Goal: Communication & Community: Answer question/provide support

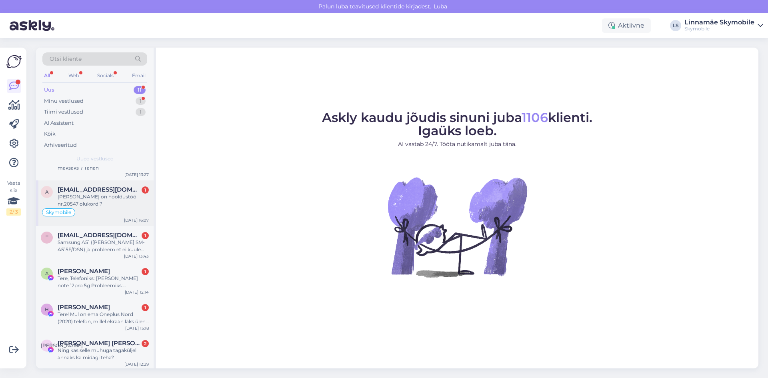
scroll to position [204, 0]
click at [123, 348] on div "Ning kas selle muhuga tagaküljel annaks ka midagi teha?" at bounding box center [103, 352] width 91 height 14
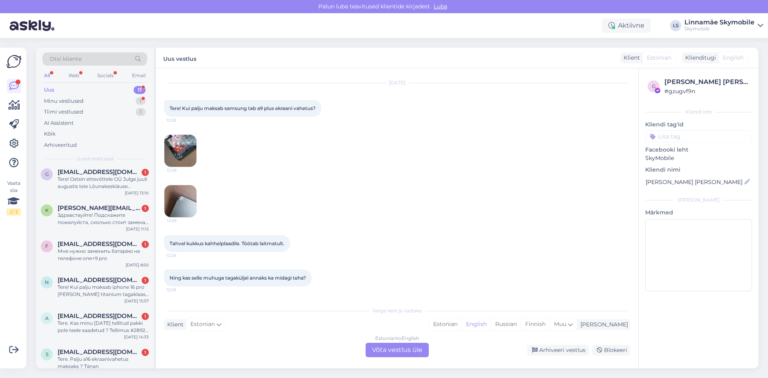
scroll to position [0, 0]
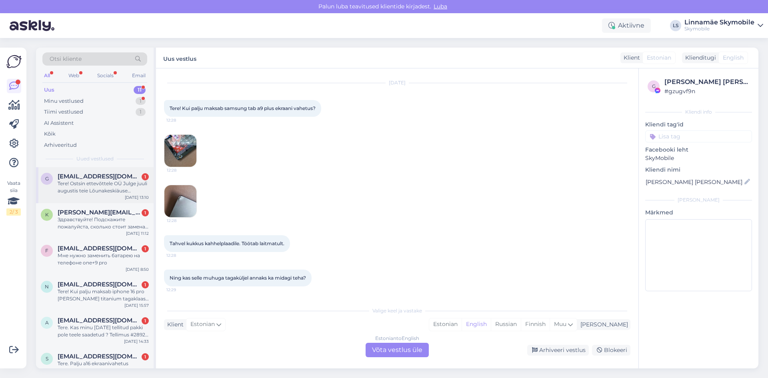
click at [90, 181] on div "Tere! Ostsin ettevõttele OÜ Julge juuli augustis teie Lõunakeskiäuse [PERSON_NA…" at bounding box center [103, 187] width 91 height 14
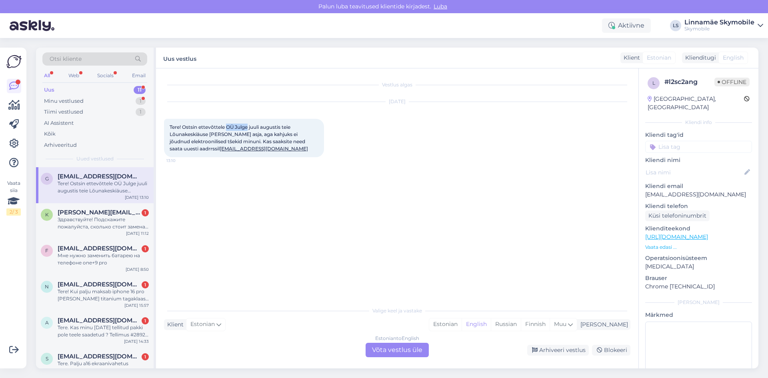
drag, startPoint x: 227, startPoint y: 127, endPoint x: 250, endPoint y: 126, distance: 22.8
click at [250, 126] on span "Tere! Ostsin ettevõttele OÜ Julge juuli augustis teie Lõunakeskiäuse [PERSON_NA…" at bounding box center [239, 138] width 138 height 28
copy span "OÜ Julge"
click at [462, 323] on div "Estonian" at bounding box center [445, 325] width 32 height 12
click at [398, 353] on div "Estonian to Estonian Võta vestlus üle" at bounding box center [397, 350] width 63 height 14
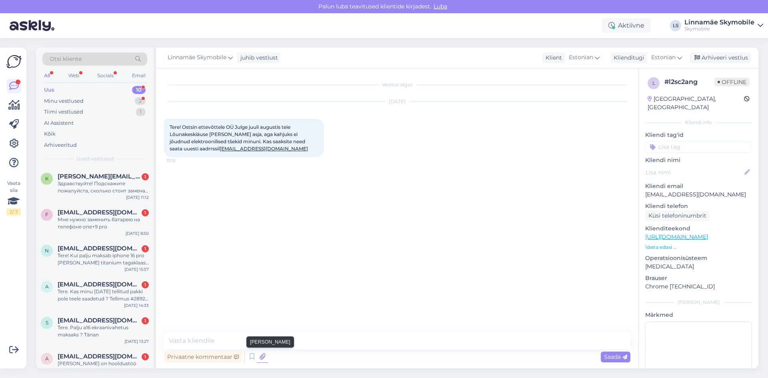
click at [261, 356] on icon at bounding box center [262, 357] width 11 height 12
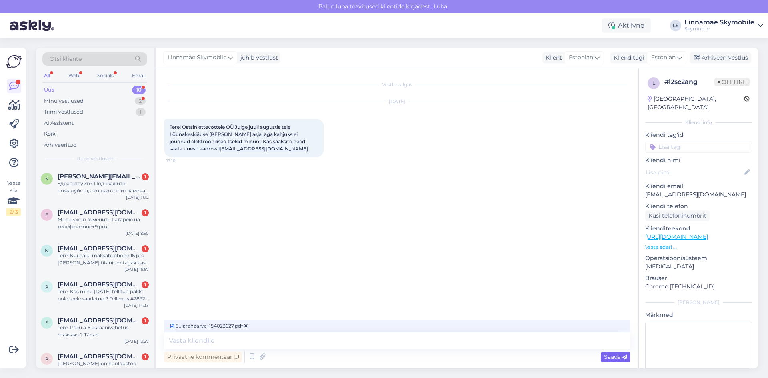
click at [615, 353] on div "Saada" at bounding box center [616, 357] width 30 height 11
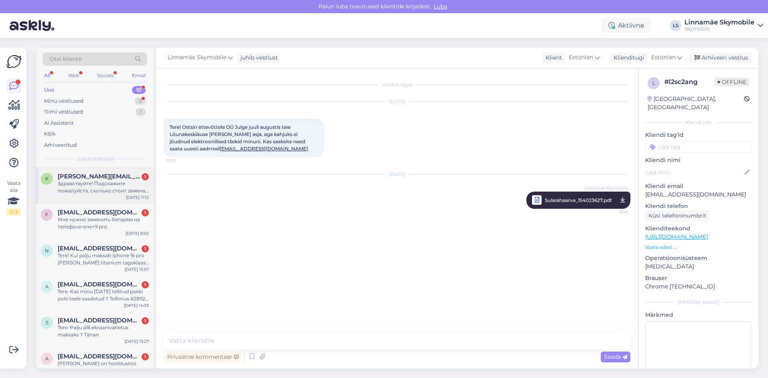
click at [112, 182] on div "Здравствуйте! Подскажите пожалуйста, сколько стоит замена разъема зарядки на Re…" at bounding box center [103, 187] width 91 height 14
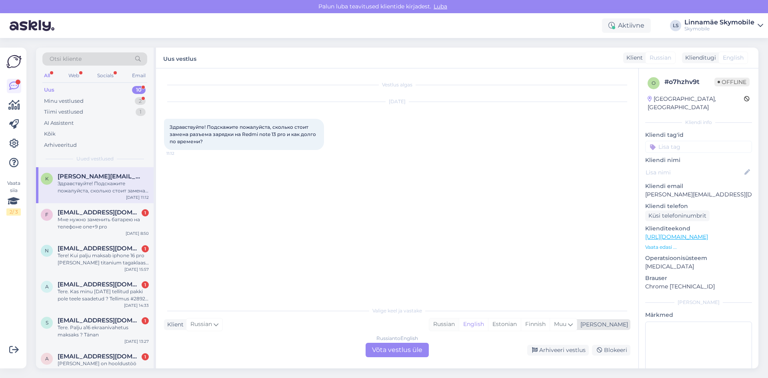
click at [459, 327] on div "Russian" at bounding box center [444, 325] width 30 height 12
click at [488, 323] on div "English" at bounding box center [473, 325] width 29 height 12
click at [521, 323] on div "Estonian" at bounding box center [504, 325] width 33 height 12
click at [415, 351] on div "Russian to Estonian Võta vestlus üle" at bounding box center [397, 350] width 63 height 14
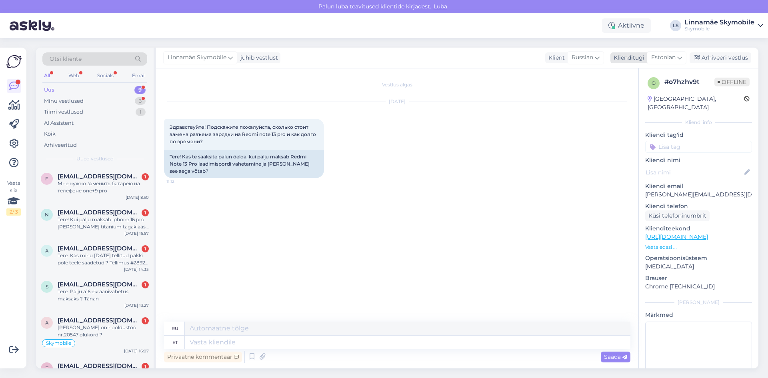
click at [677, 56] on div "Estonian" at bounding box center [667, 57] width 40 height 13
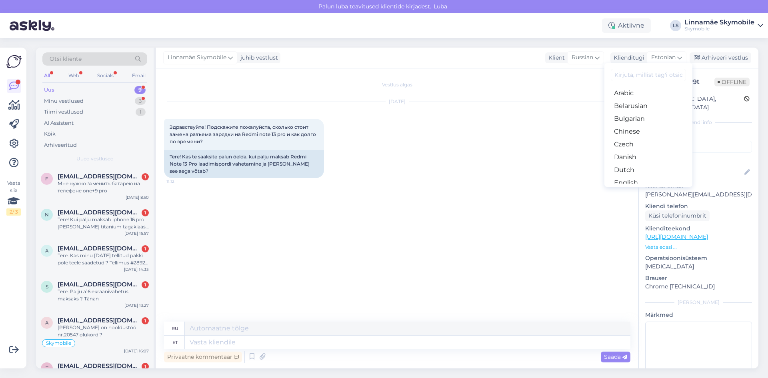
click at [631, 78] on input at bounding box center [648, 75] width 75 height 12
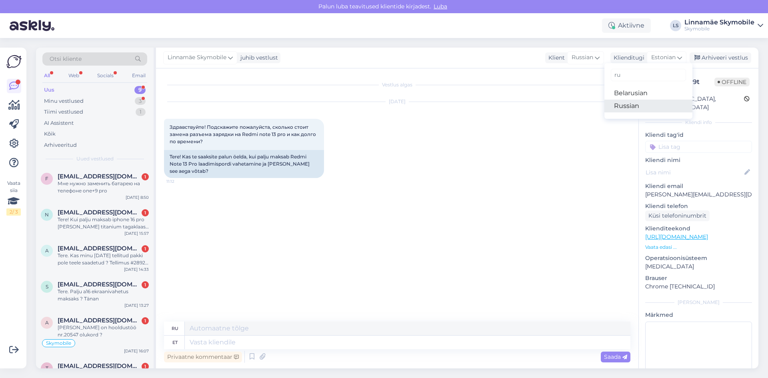
type input "ru"
click at [630, 107] on link "Russian" at bounding box center [649, 106] width 88 height 13
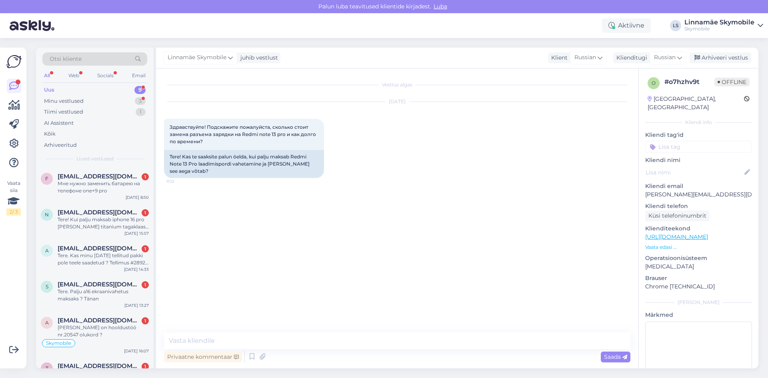
click at [291, 357] on div "Privaatne kommentaar Saada" at bounding box center [397, 356] width 467 height 15
click at [288, 346] on textarea at bounding box center [397, 341] width 467 height 17
click at [336, 335] on textarea "Здравствуйте. Замена гнезда зарядки стоит" at bounding box center [397, 341] width 467 height 17
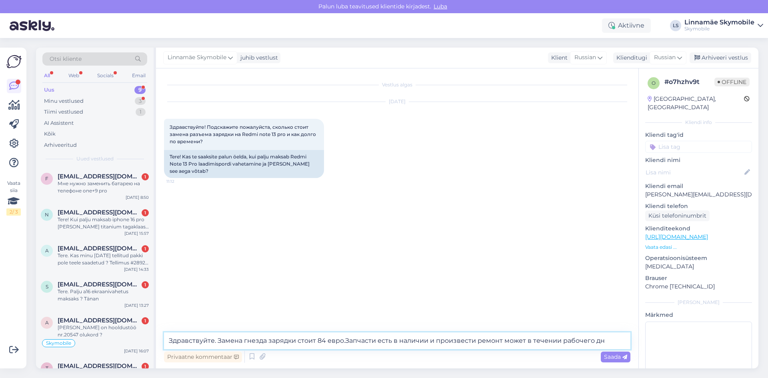
type textarea "Здравствуйте. Замена гнезда зарядки стоит 84 евро.Запчасти есть в наличии и про…"
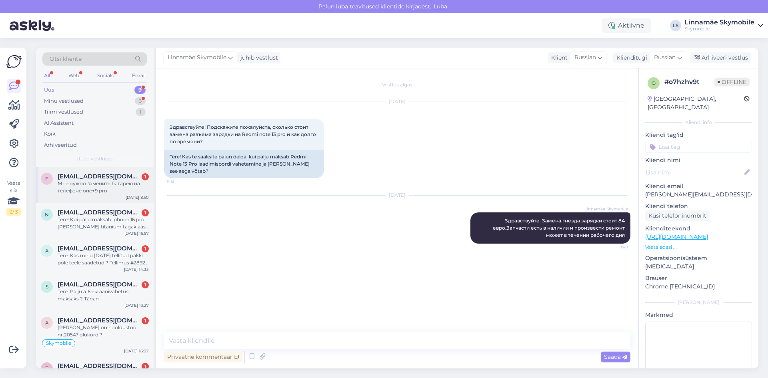
click at [103, 186] on div "Мне нужно заменить батарею на телефоне one+9 pro" at bounding box center [103, 187] width 91 height 14
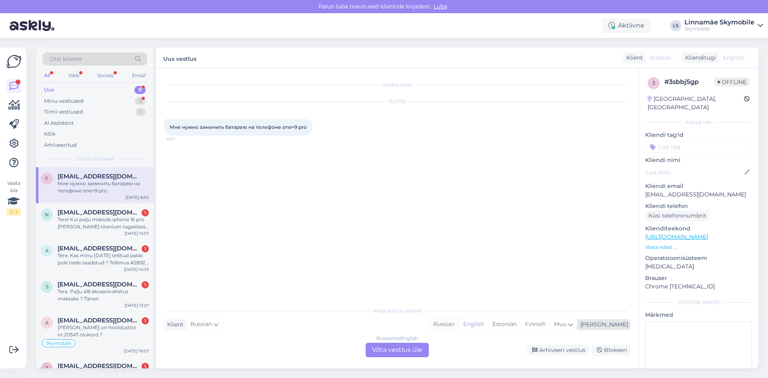
click at [459, 323] on div "Russian" at bounding box center [444, 325] width 30 height 12
click at [397, 351] on div "Russian to Russian Võta vestlus üle" at bounding box center [397, 350] width 63 height 14
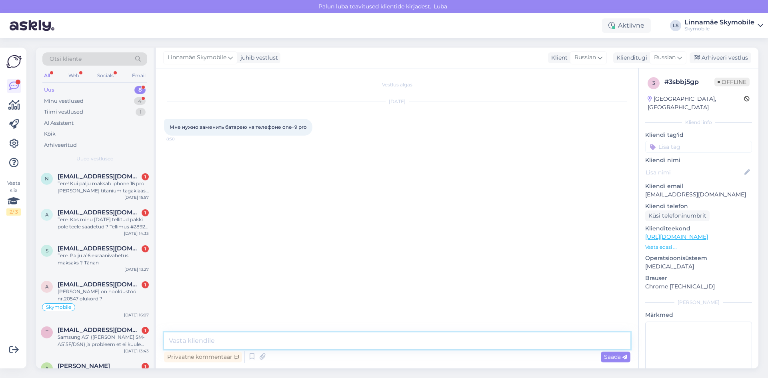
click at [316, 341] on textarea at bounding box center [397, 341] width 467 height 17
click at [251, 340] on textarea at bounding box center [397, 341] width 467 height 17
type textarea "P"
click at [384, 338] on textarea "Здравствуйте.Замена аккумулятора будет стоить" at bounding box center [397, 341] width 467 height 17
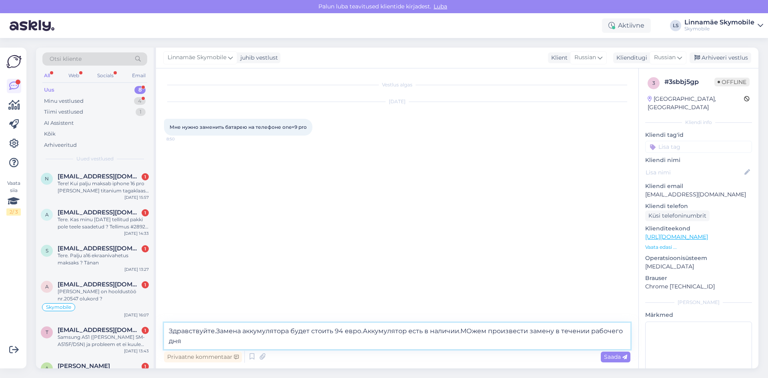
type textarea "Здравствуйте.Замена аккумулятора будет стоить 94 евро.Аккумулятор есть в наличи…"
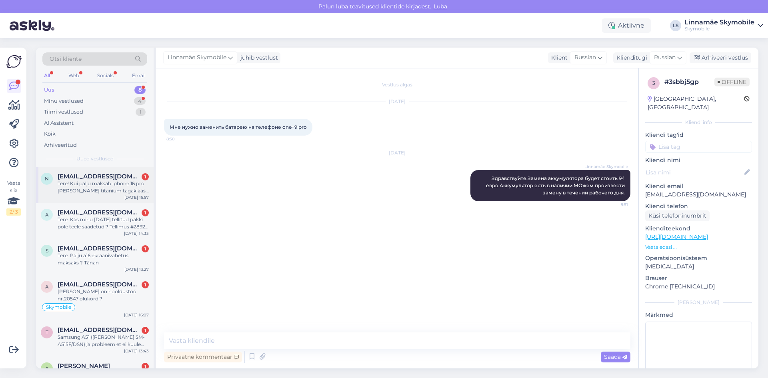
click at [82, 180] on div "Tere! Kui palju maksab iphone 16 pro [PERSON_NAME] titanium tagaklaasi vahetus?…" at bounding box center [103, 187] width 91 height 14
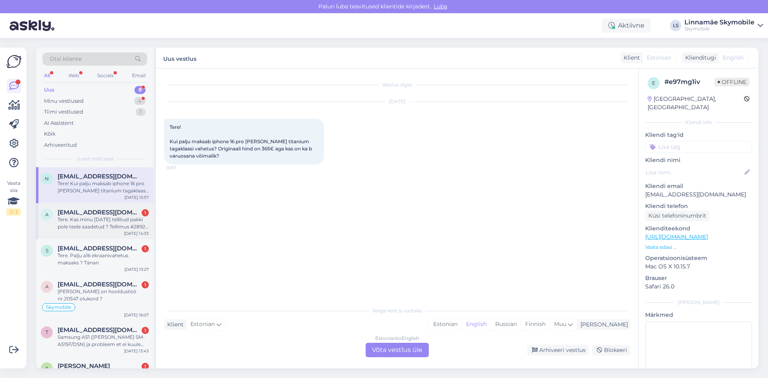
click at [87, 220] on div "Tere. Kas minu [DATE] tellitud pakki pole teele saadetud ? Tellimus #2892 Parim…" at bounding box center [103, 223] width 91 height 14
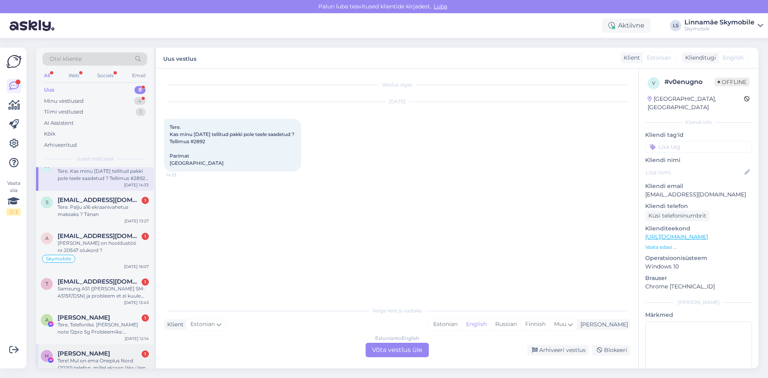
scroll to position [96, 0]
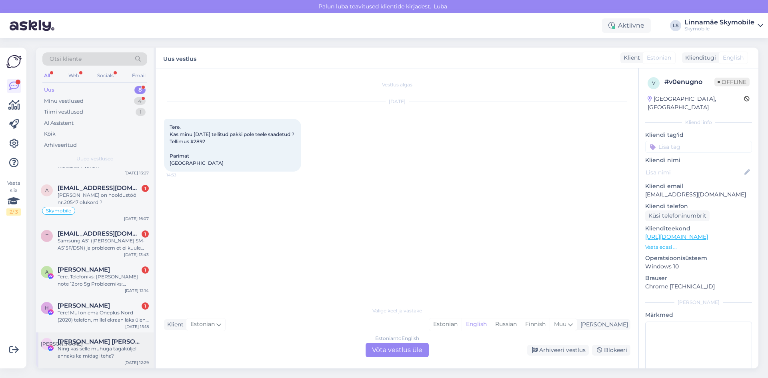
click at [106, 340] on div "[PERSON_NAME] [PERSON_NAME]" at bounding box center [103, 341] width 91 height 7
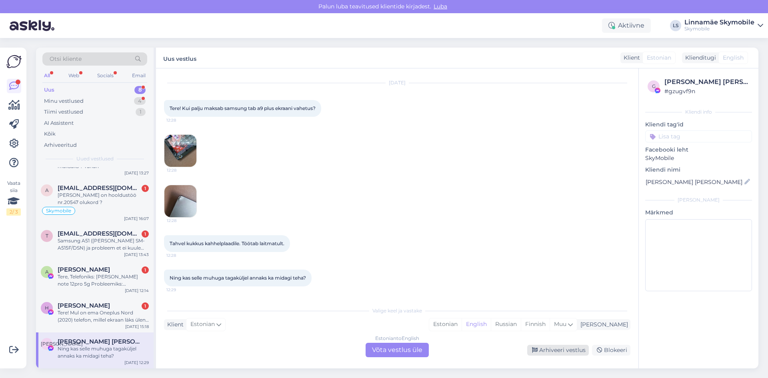
click at [573, 352] on div "Arhiveeri vestlus" at bounding box center [558, 350] width 62 height 11
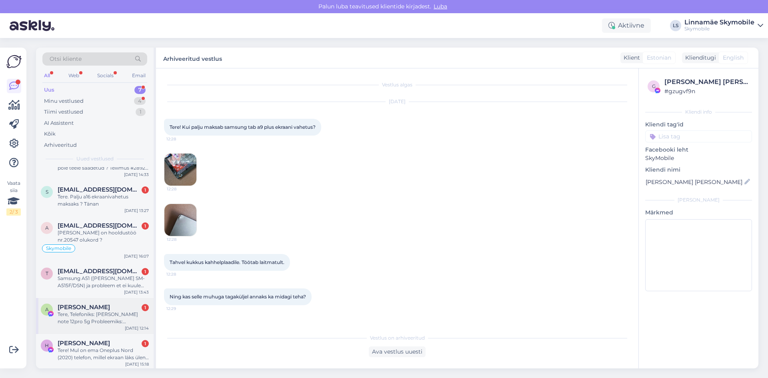
scroll to position [60, 0]
click at [113, 345] on div "Tere! Mul on ema Oneplus Nord (2020) telefon, millel ekraan läks üleni mustaks.…" at bounding box center [103, 352] width 91 height 14
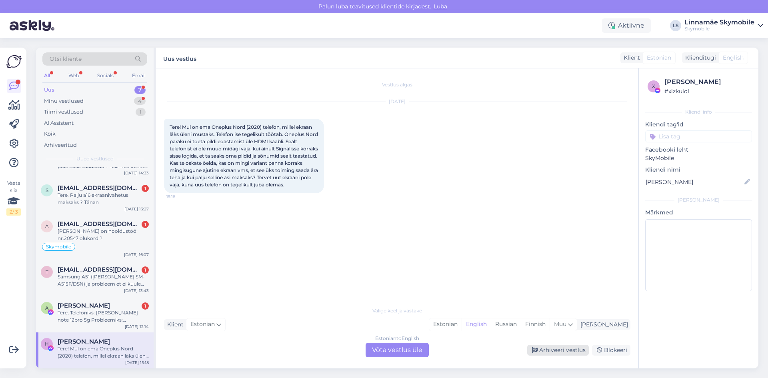
click at [548, 351] on div "Arhiveeri vestlus" at bounding box center [558, 350] width 62 height 11
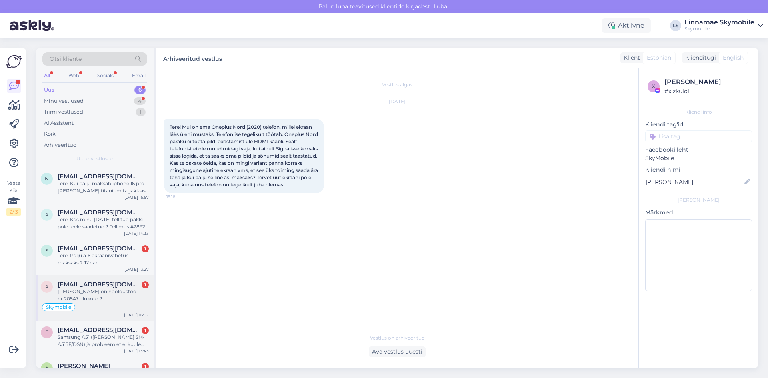
scroll to position [24, 0]
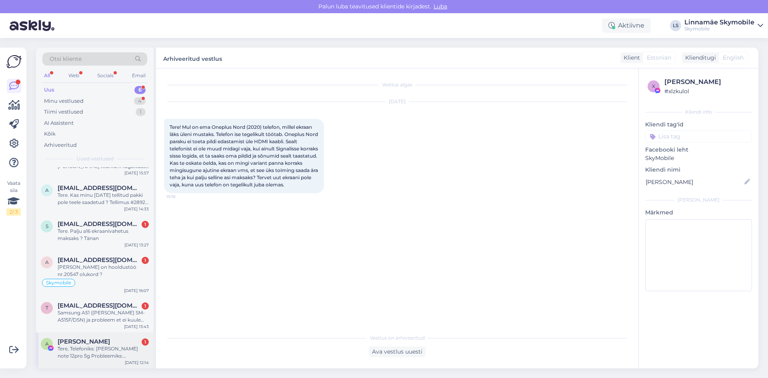
click at [113, 335] on div "A [PERSON_NAME] 1 Tere, Telefoniks: xiaomi redmi note 12pro 5g Probleemiks: laa…" at bounding box center [95, 351] width 118 height 36
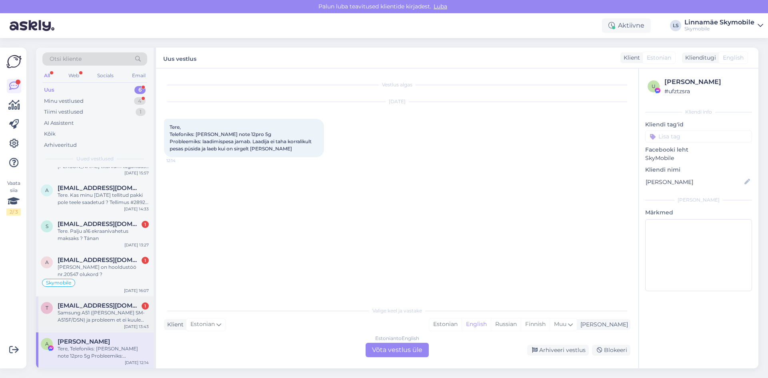
click at [79, 313] on div "Samsung A51 ([PERSON_NAME] SM-A515F/DSN) ja probleem et ei kuule helistajat häs…" at bounding box center [103, 316] width 91 height 14
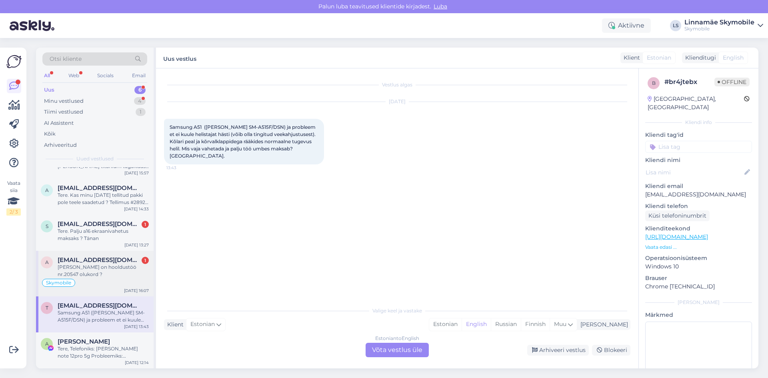
click at [103, 271] on div "[PERSON_NAME] on hooldustöö nr.20547 olukord ?" at bounding box center [103, 271] width 91 height 14
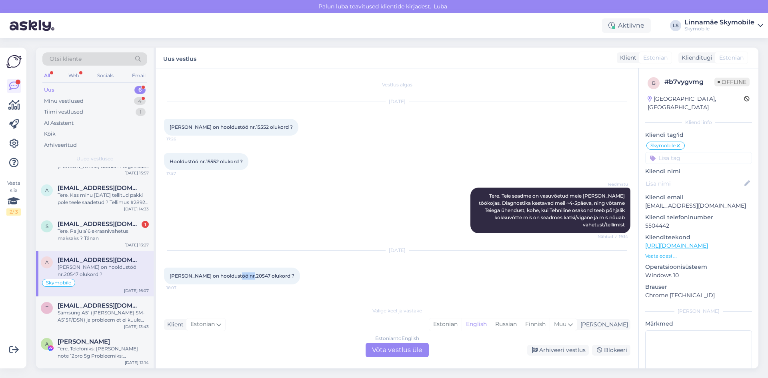
drag, startPoint x: 244, startPoint y: 275, endPoint x: 231, endPoint y: 276, distance: 12.9
click at [231, 276] on span "[PERSON_NAME] on hooldustöö nr.20547 olukord ?" at bounding box center [232, 276] width 125 height 6
copy span "20547"
click at [310, 270] on div "[DATE] Milline on hooldustöö nr.20547 olukord ? 16:07" at bounding box center [397, 267] width 467 height 51
click at [103, 344] on div "[PERSON_NAME]" at bounding box center [103, 341] width 91 height 7
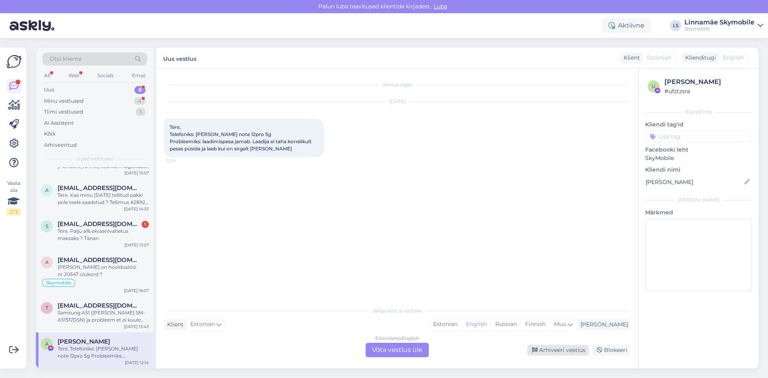
click at [553, 351] on div "Arhiveeri vestlus" at bounding box center [558, 350] width 62 height 11
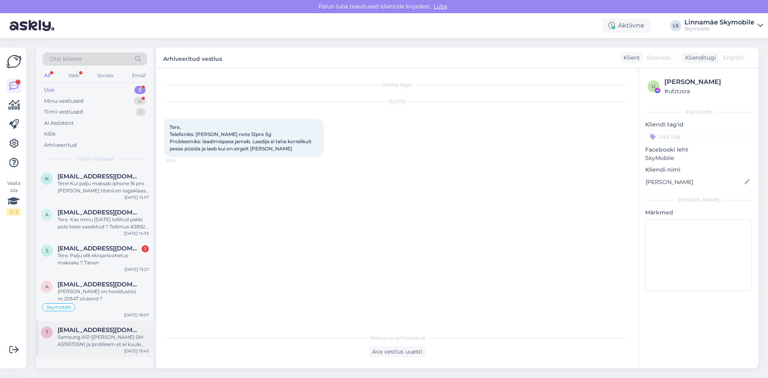
click at [114, 342] on div "Samsung A51 ([PERSON_NAME] SM-A515F/DSN) ja probleem et ei kuule helistajat häs…" at bounding box center [103, 341] width 91 height 14
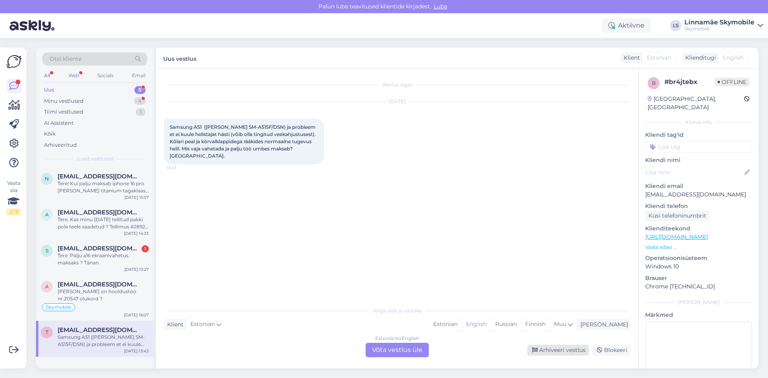
click at [567, 345] on div "Arhiveeri vestlus" at bounding box center [558, 350] width 62 height 11
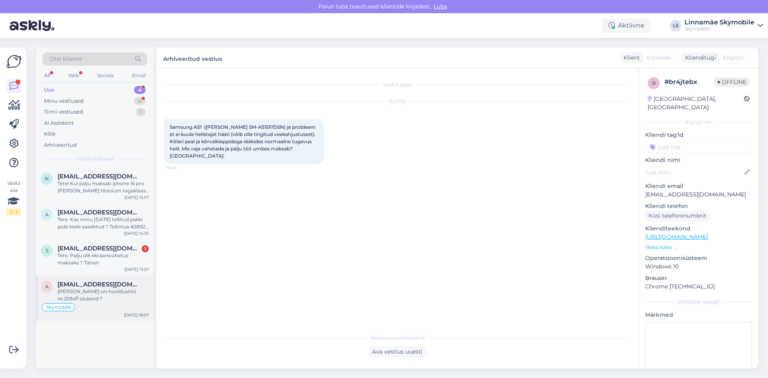
click at [120, 303] on div "Skymobile" at bounding box center [95, 308] width 108 height 10
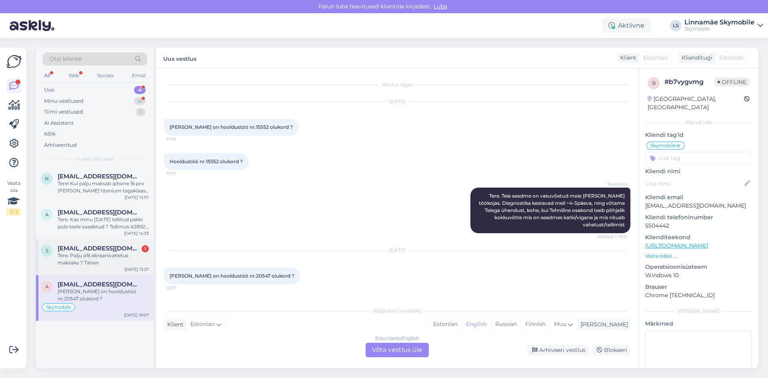
click at [89, 255] on div "Tere. Palju a16 ekraanivahetus maksaks ? Tänan" at bounding box center [103, 259] width 91 height 14
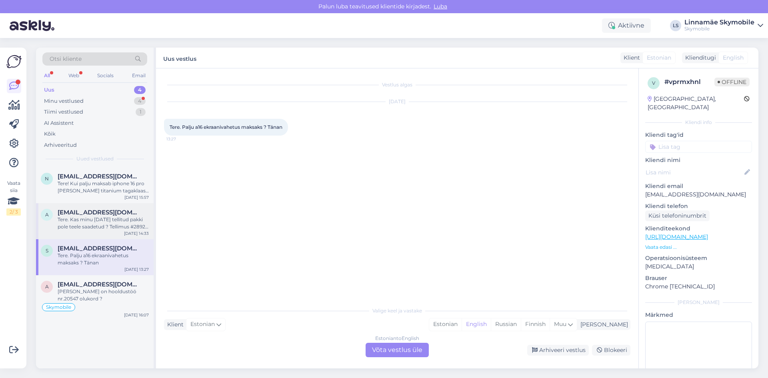
click at [110, 218] on div "Tere. Kas minu [DATE] tellitud pakki pole teele saadetud ? Tellimus #2892 Parim…" at bounding box center [103, 223] width 91 height 14
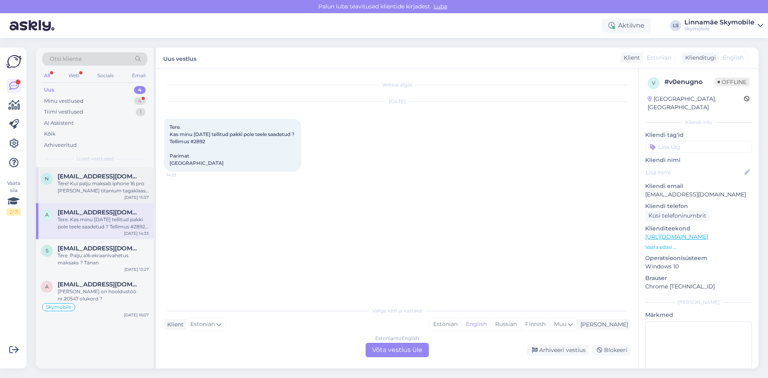
click at [112, 196] on div "n [EMAIL_ADDRESS][DOMAIN_NAME] Tere! Kui palju maksab iphone 16 pro [PERSON_NAM…" at bounding box center [95, 185] width 118 height 36
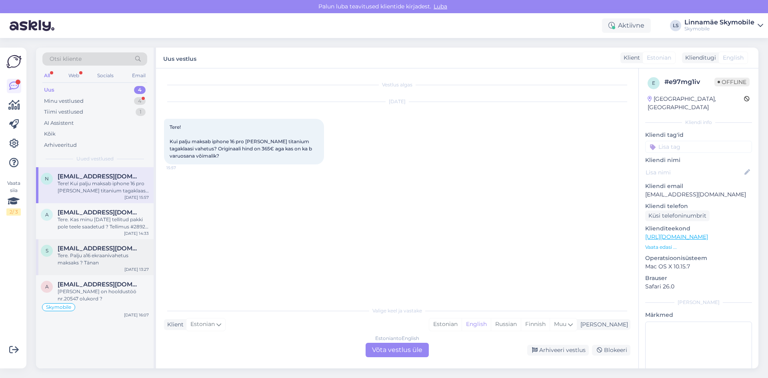
click at [105, 251] on span "[EMAIL_ADDRESS][DOMAIN_NAME]" at bounding box center [99, 248] width 83 height 7
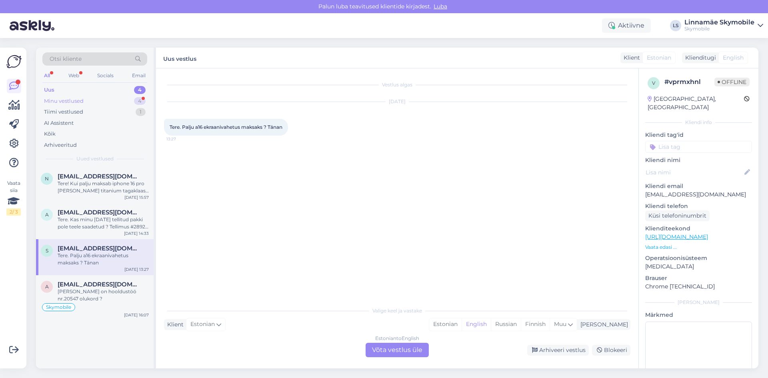
click at [85, 98] on div "Minu vestlused 4" at bounding box center [94, 101] width 105 height 11
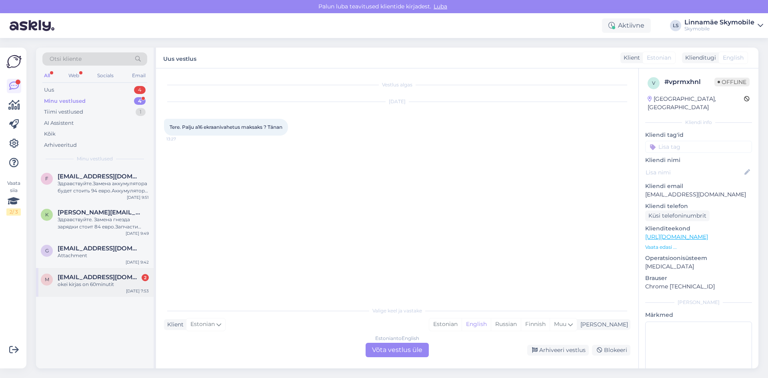
click at [96, 276] on span "[EMAIL_ADDRESS][DOMAIN_NAME]" at bounding box center [99, 277] width 83 height 7
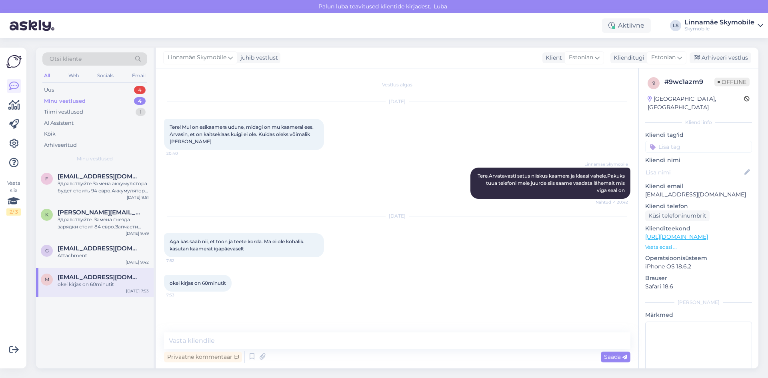
click at [342, 263] on div "[DATE] Aga kas saab nii, et toon ja teete korda. Ma ei ole kohalik. kasutan kaa…" at bounding box center [397, 237] width 467 height 58
click at [66, 86] on div "Uus 4" at bounding box center [94, 89] width 105 height 11
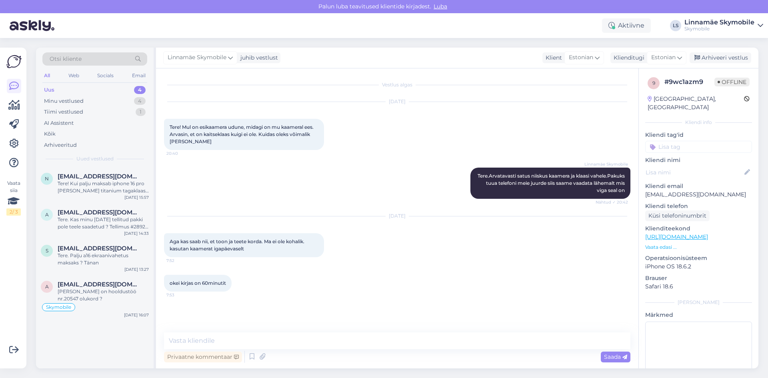
click at [63, 92] on div "Uus 4" at bounding box center [94, 89] width 105 height 11
click at [77, 97] on div "Minu vestlused" at bounding box center [64, 101] width 40 height 8
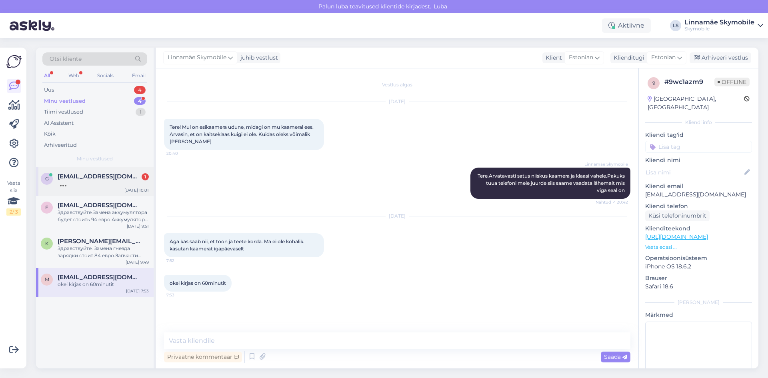
click at [89, 181] on div at bounding box center [103, 183] width 91 height 7
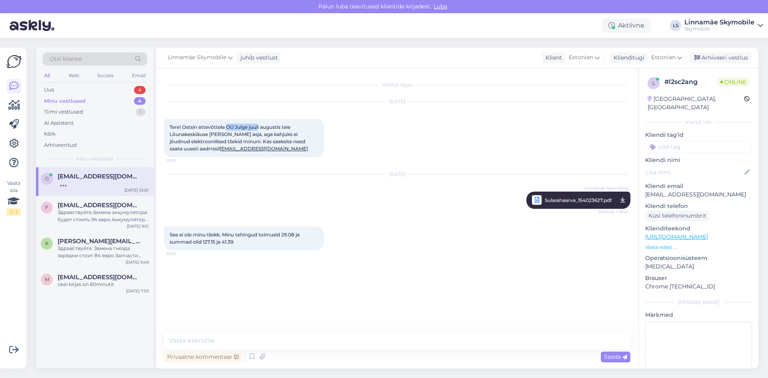
drag, startPoint x: 261, startPoint y: 126, endPoint x: 228, endPoint y: 128, distance: 32.8
click at [228, 128] on span "Tere! Ostsin ettevõttele OÜ Julge juuli augustis teie Lõunakeskiäuse [PERSON_NA…" at bounding box center [239, 138] width 138 height 28
copy span "OÜ Julge [PERSON_NAME]"
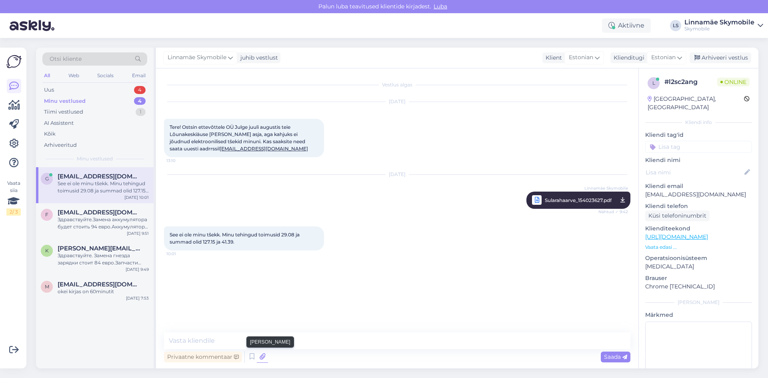
click at [261, 357] on icon at bounding box center [262, 357] width 11 height 12
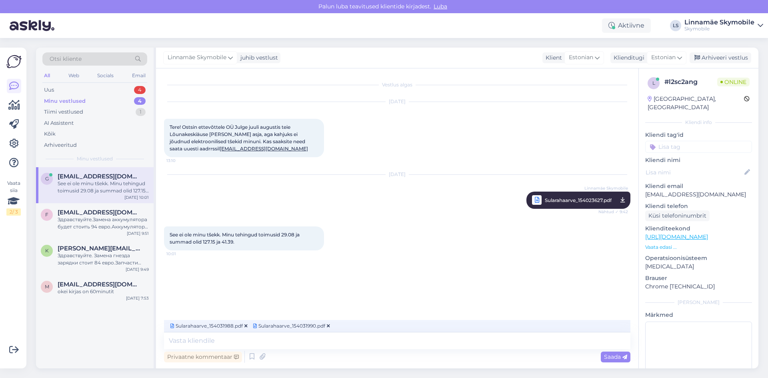
click at [291, 356] on div "Privaatne kommentaar Saada" at bounding box center [397, 356] width 467 height 15
click at [300, 345] on textarea at bounding box center [397, 341] width 467 height 17
type textarea "Need siis peavad olema õiged"
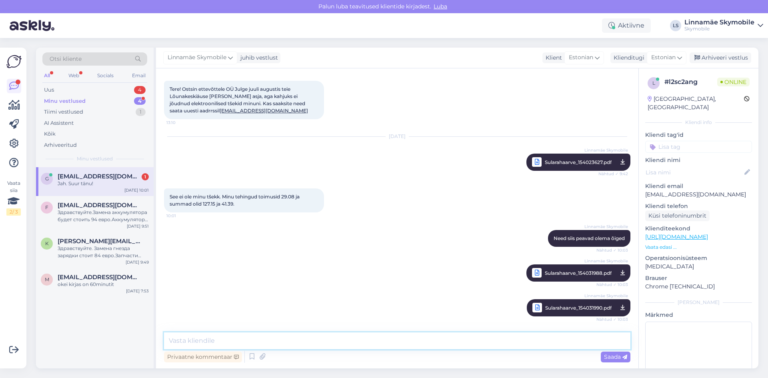
scroll to position [72, 0]
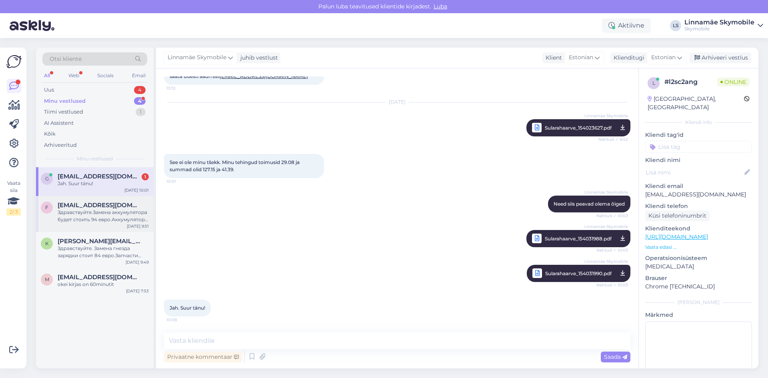
click at [92, 208] on span "[EMAIL_ADDRESS][DOMAIN_NAME]" at bounding box center [99, 205] width 83 height 7
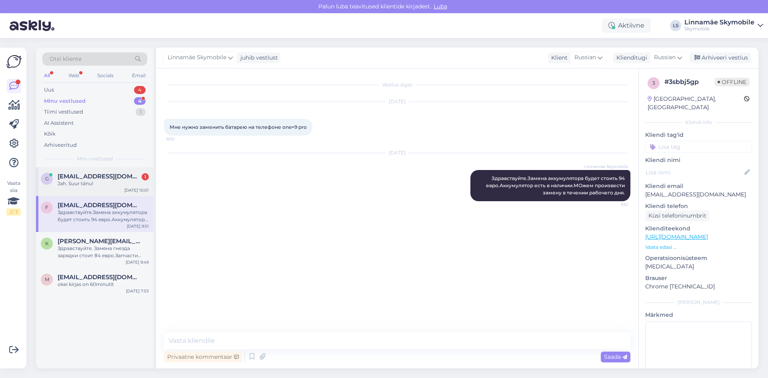
scroll to position [0, 0]
click at [90, 178] on span "[EMAIL_ADDRESS][DOMAIN_NAME]" at bounding box center [99, 176] width 83 height 7
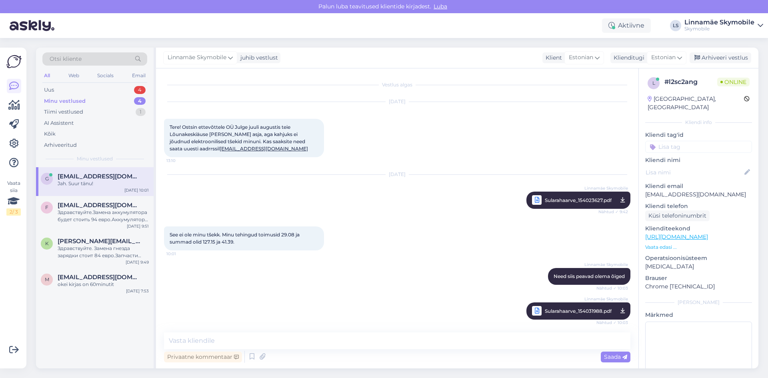
scroll to position [72, 0]
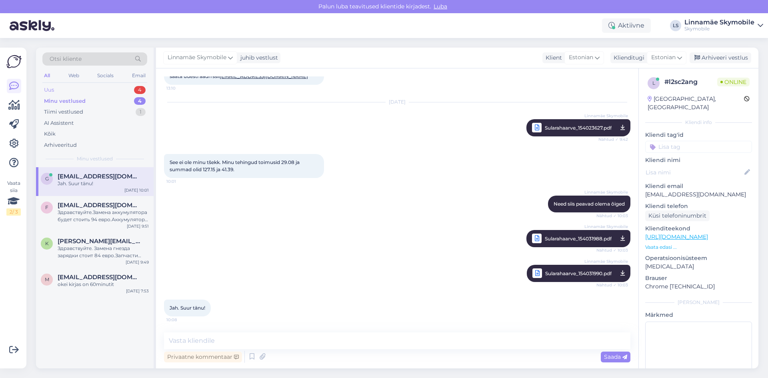
click at [73, 88] on div "Uus 4" at bounding box center [94, 89] width 105 height 11
